Goal: Find specific page/section: Find specific page/section

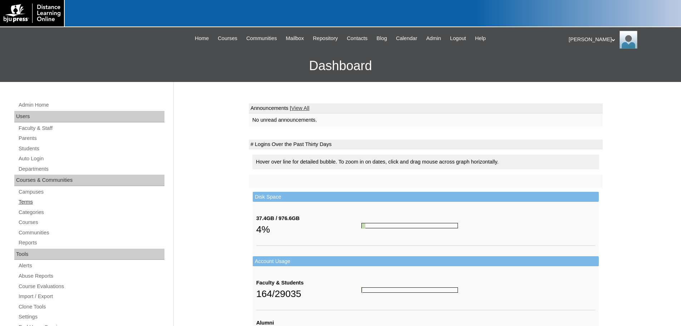
click at [22, 200] on link "Terms" at bounding box center [91, 201] width 147 height 9
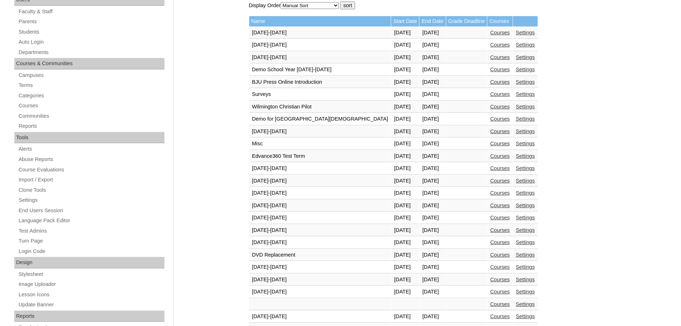
scroll to position [179, 0]
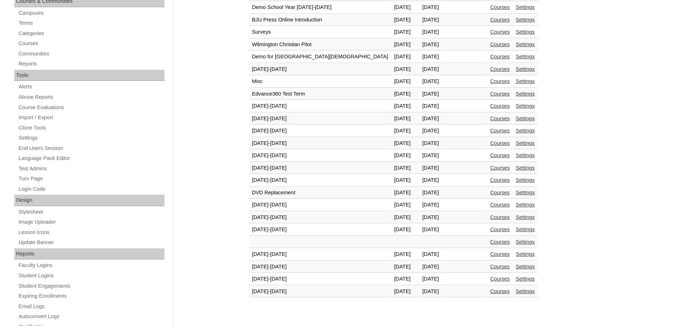
click at [490, 279] on link "Courses" at bounding box center [500, 279] width 20 height 6
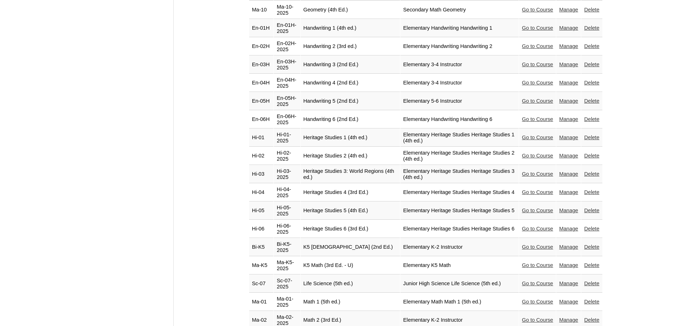
scroll to position [1037, 0]
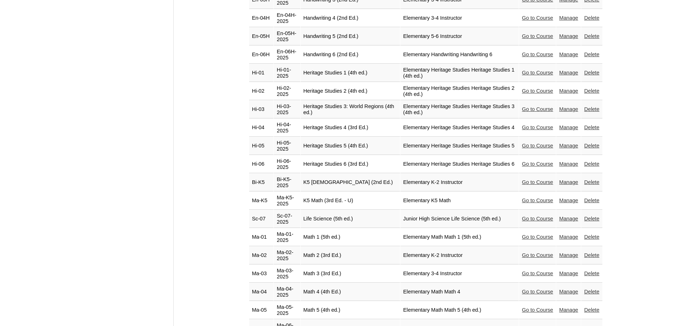
click at [524, 179] on link "Go to Course" at bounding box center [537, 182] width 31 height 6
